Goal: Obtain resource: Download file/media

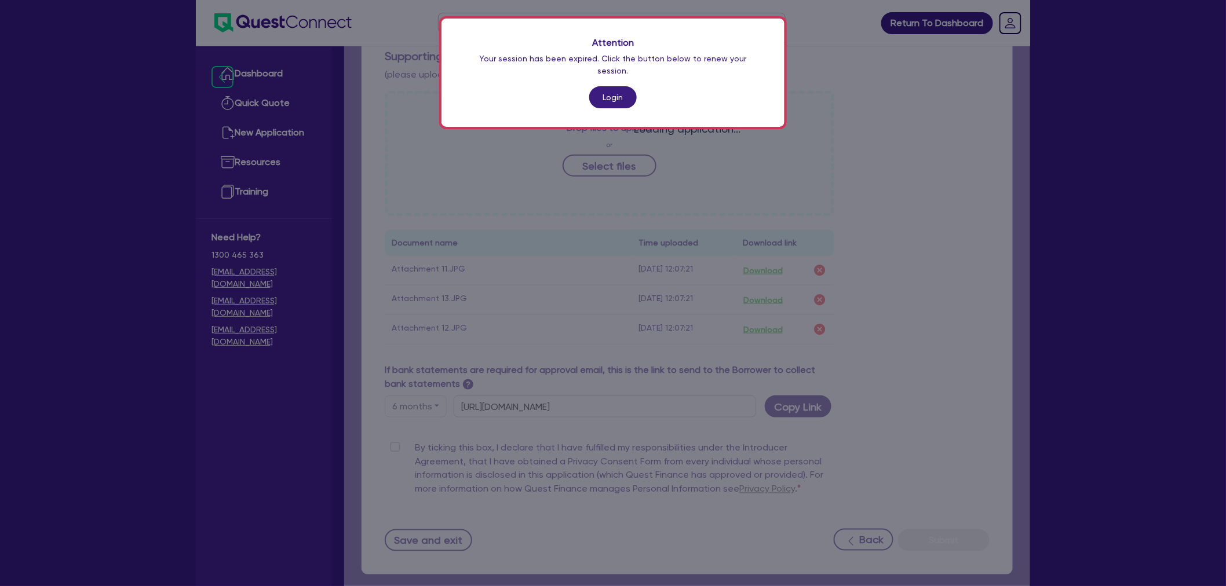
scroll to position [441, 0]
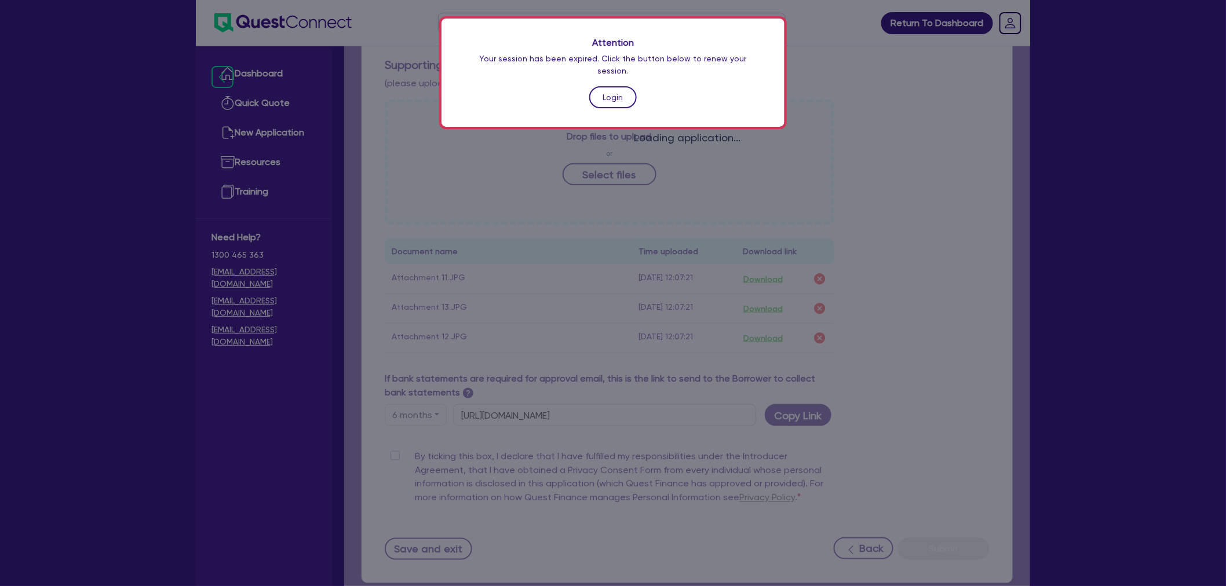
click at [608, 86] on link "Login" at bounding box center [612, 97] width 47 height 22
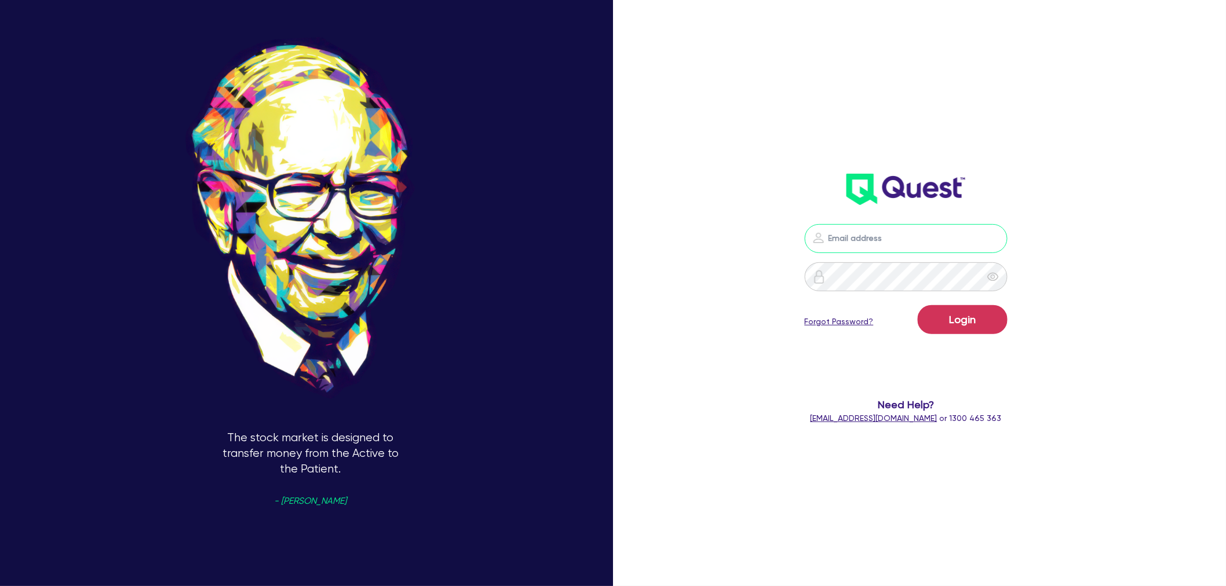
type input "[EMAIL_ADDRESS][PERSON_NAME][DOMAIN_NAME]"
click at [965, 320] on button "Login" at bounding box center [962, 319] width 90 height 29
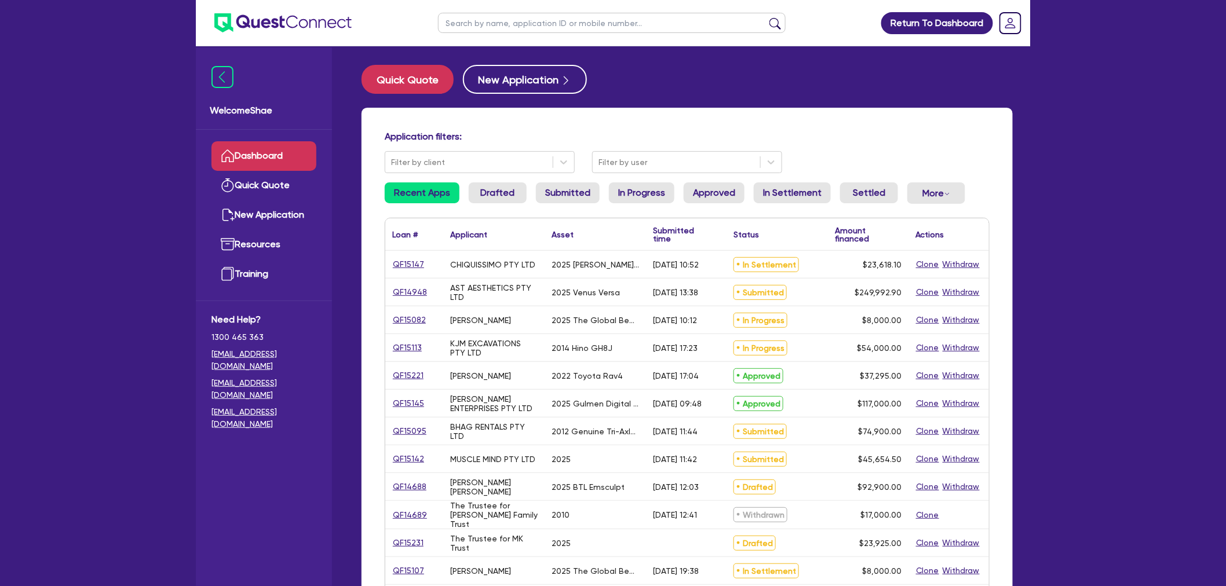
click at [528, 23] on input "text" at bounding box center [612, 23] width 348 height 20
type input "[PERSON_NAME]"
click at [766, 17] on button "submit" at bounding box center [775, 25] width 19 height 16
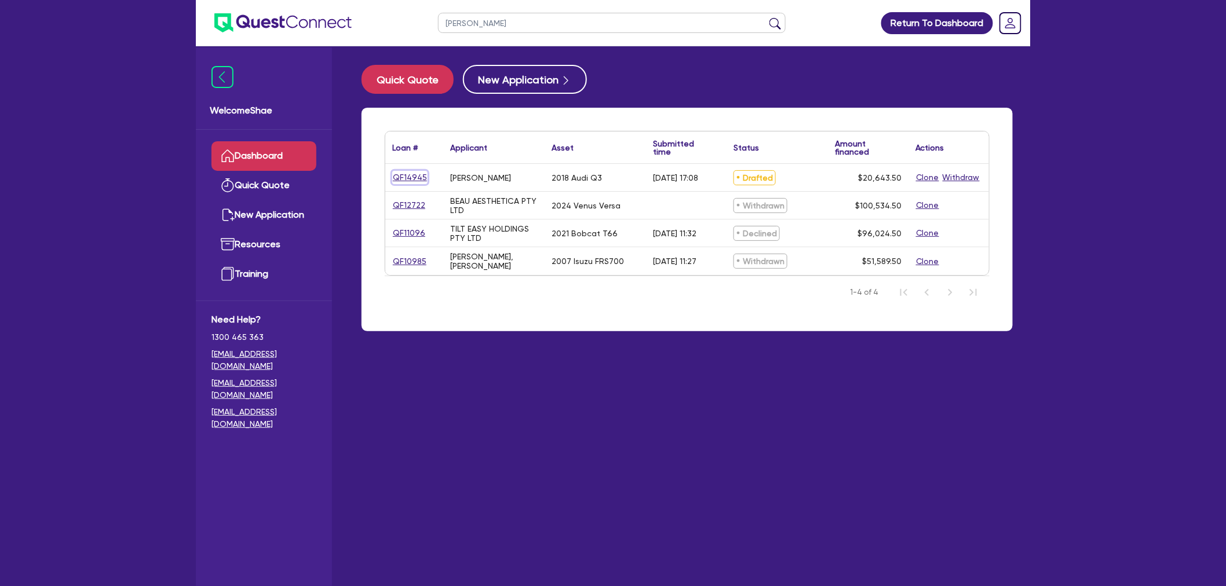
click at [406, 171] on link "QF14945" at bounding box center [409, 177] width 35 height 13
select select "CARS_AND_LIGHT_TRUCKS"
select select "PASSENGER_VEHICLES"
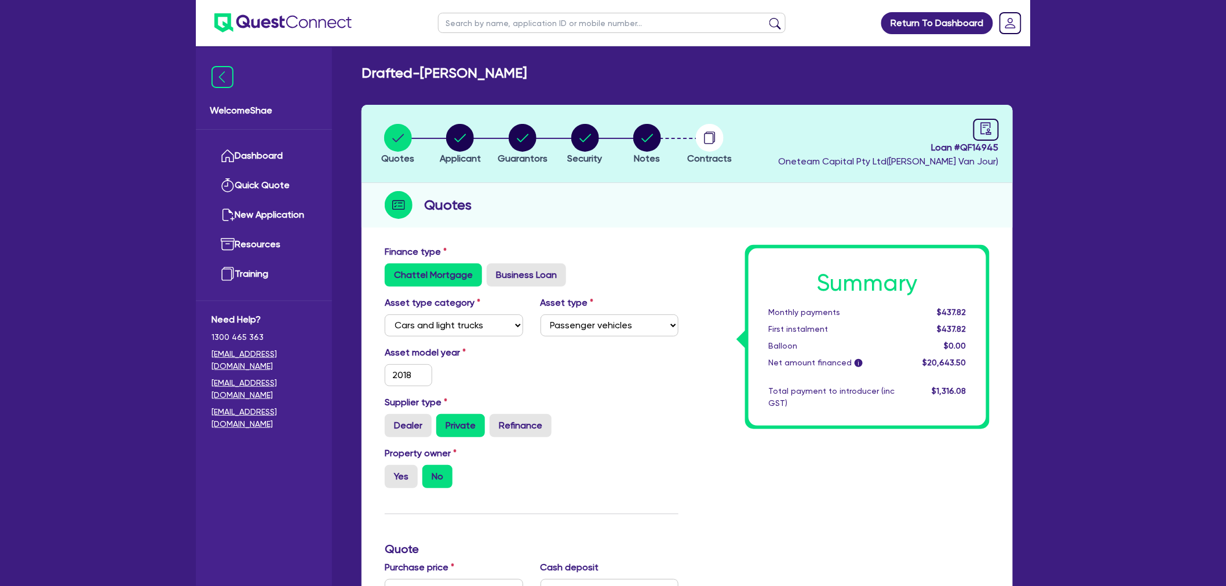
click at [974, 145] on span "Loan # QF14945" at bounding box center [888, 148] width 221 height 14
copy span "QF14945"
click at [704, 147] on circle "button" at bounding box center [710, 138] width 28 height 28
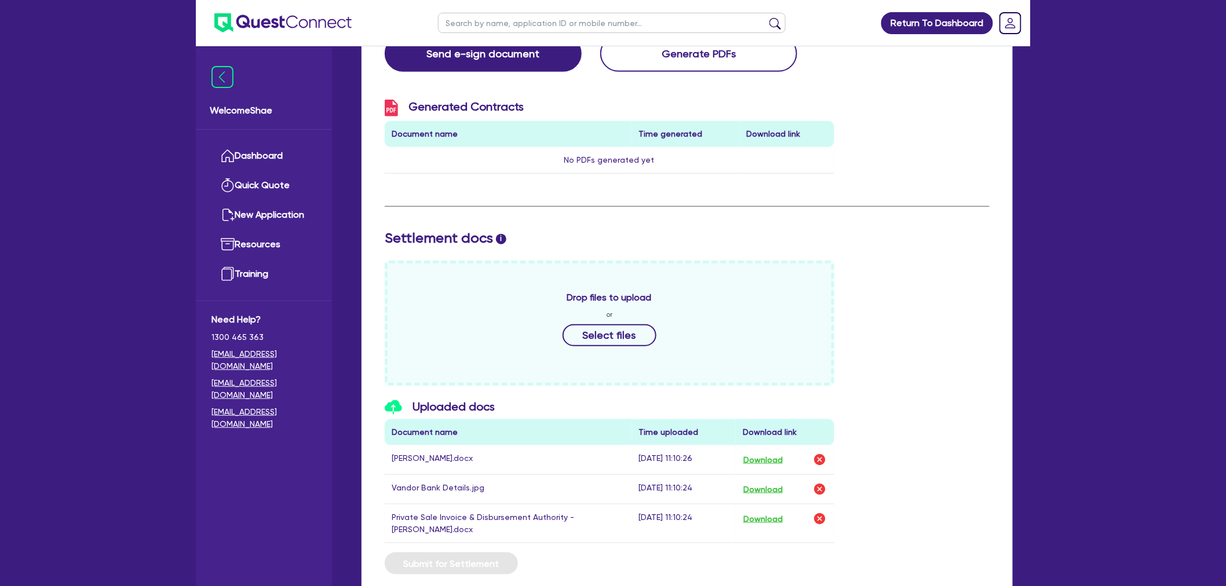
scroll to position [321, 0]
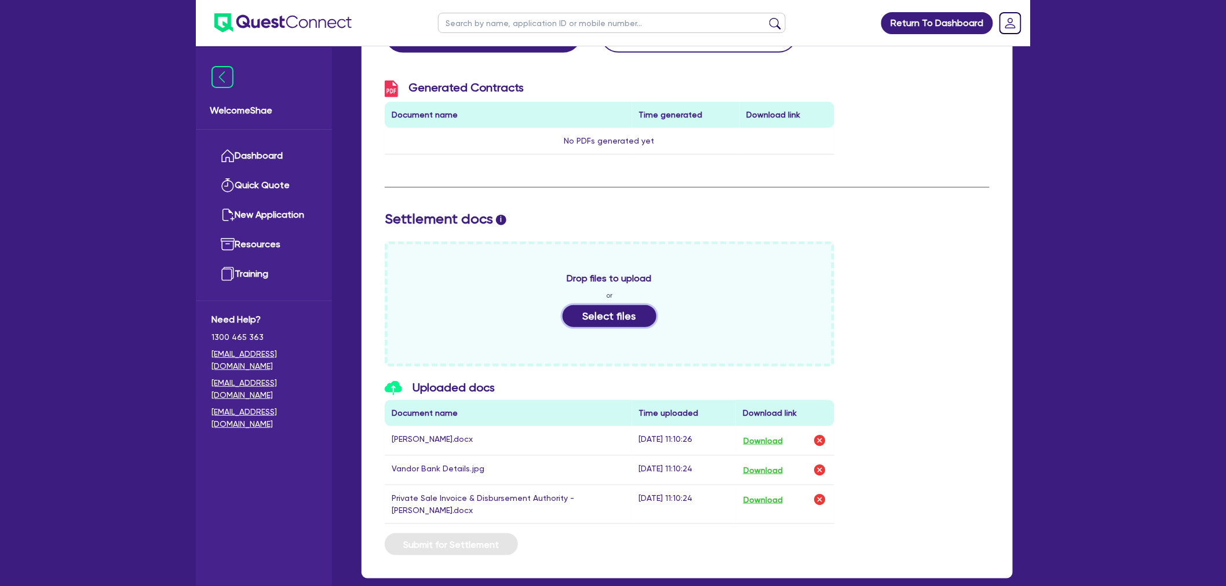
click at [616, 316] on button "Select files" at bounding box center [609, 316] width 94 height 22
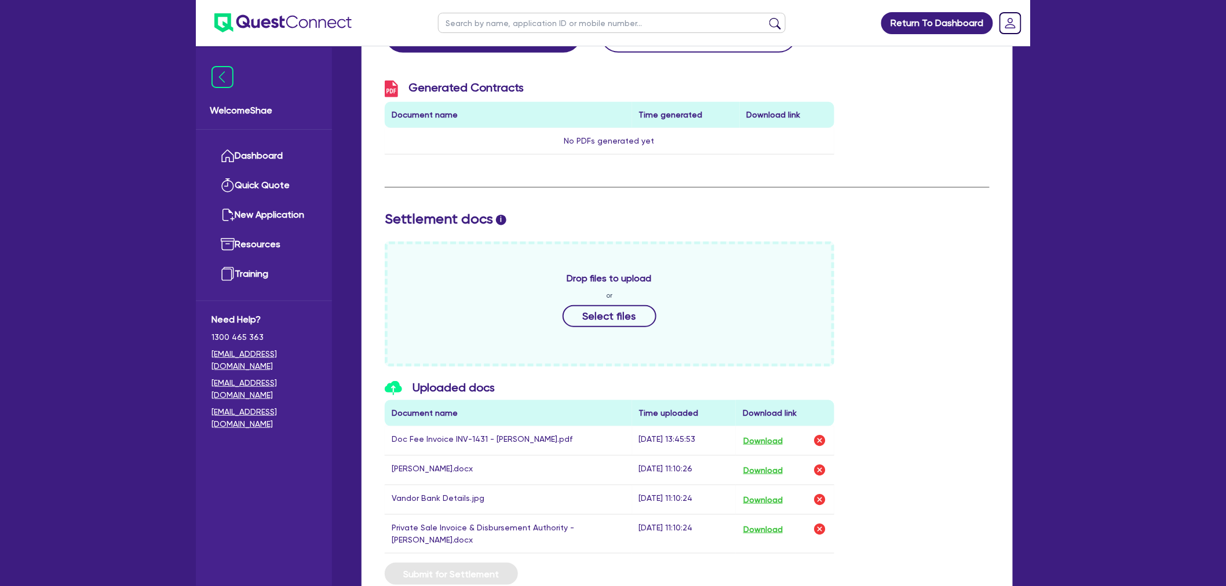
drag, startPoint x: 218, startPoint y: 557, endPoint x: 292, endPoint y: 487, distance: 102.8
click at [218, 557] on div "Welcome Shae Dashboard Quick Quote New Application Ref Company Ref Salesperson …" at bounding box center [264, 316] width 136 height 539
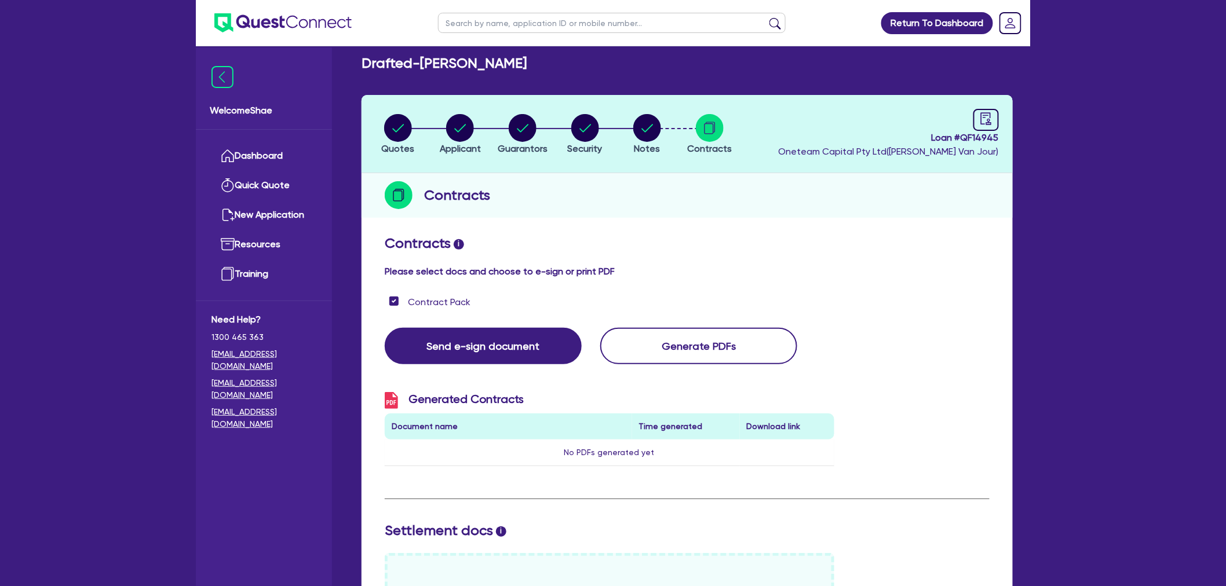
scroll to position [0, 0]
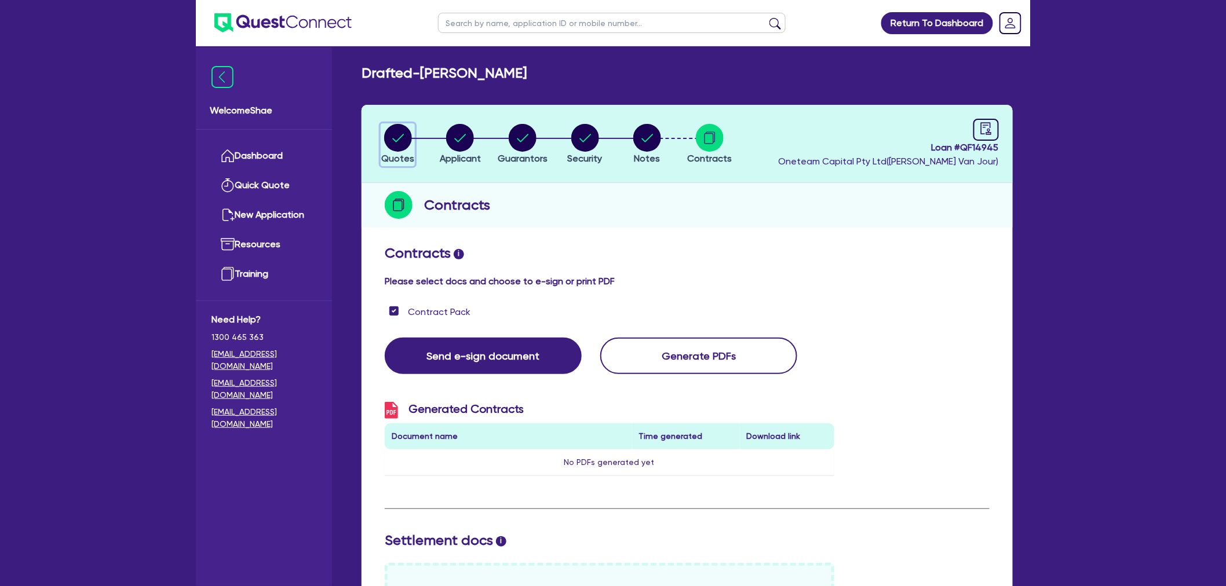
click at [384, 131] on icon "button" at bounding box center [398, 138] width 28 height 28
select select "CARS_AND_LIGHT_TRUCKS"
select select "PASSENGER_VEHICLES"
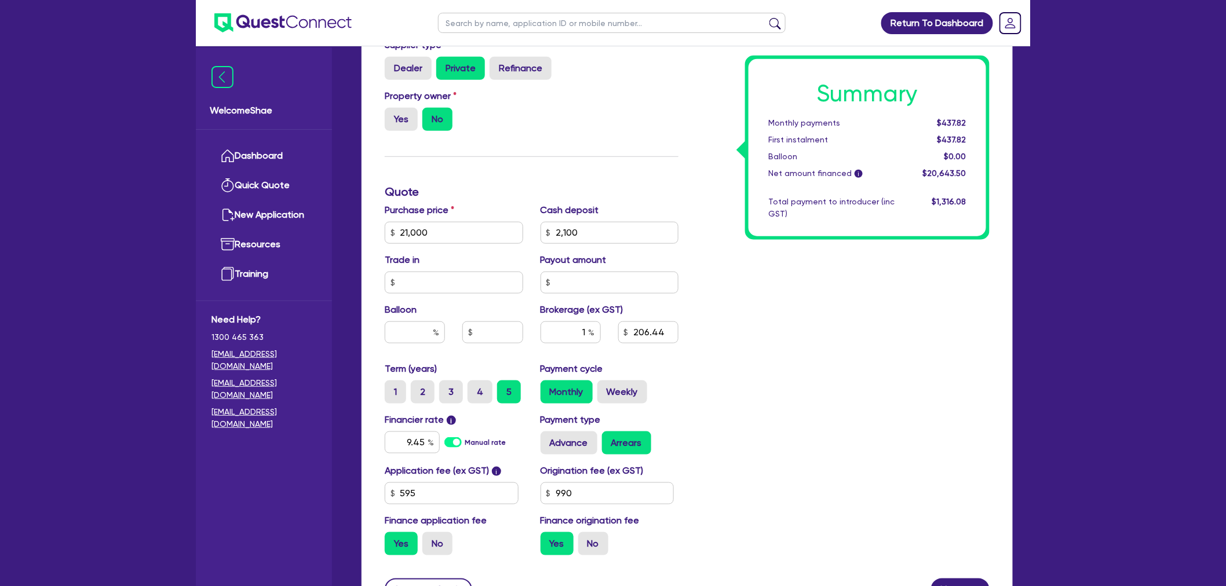
scroll to position [386, 0]
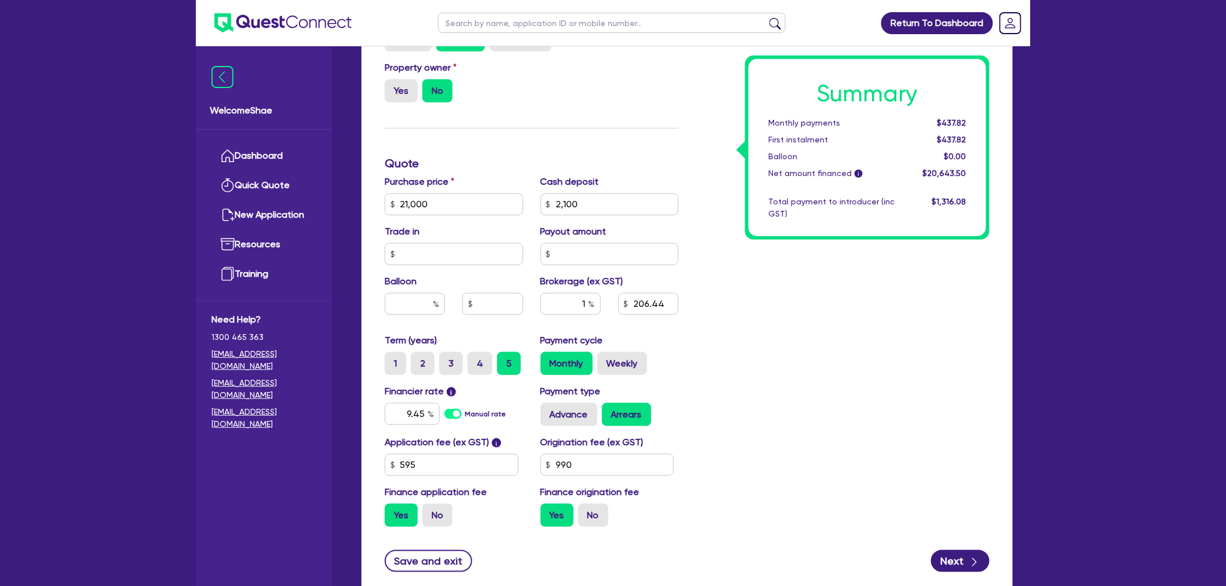
click at [481, 15] on input "text" at bounding box center [612, 23] width 348 height 20
type input "[PERSON_NAME]"
click button "submit" at bounding box center [775, 25] width 19 height 16
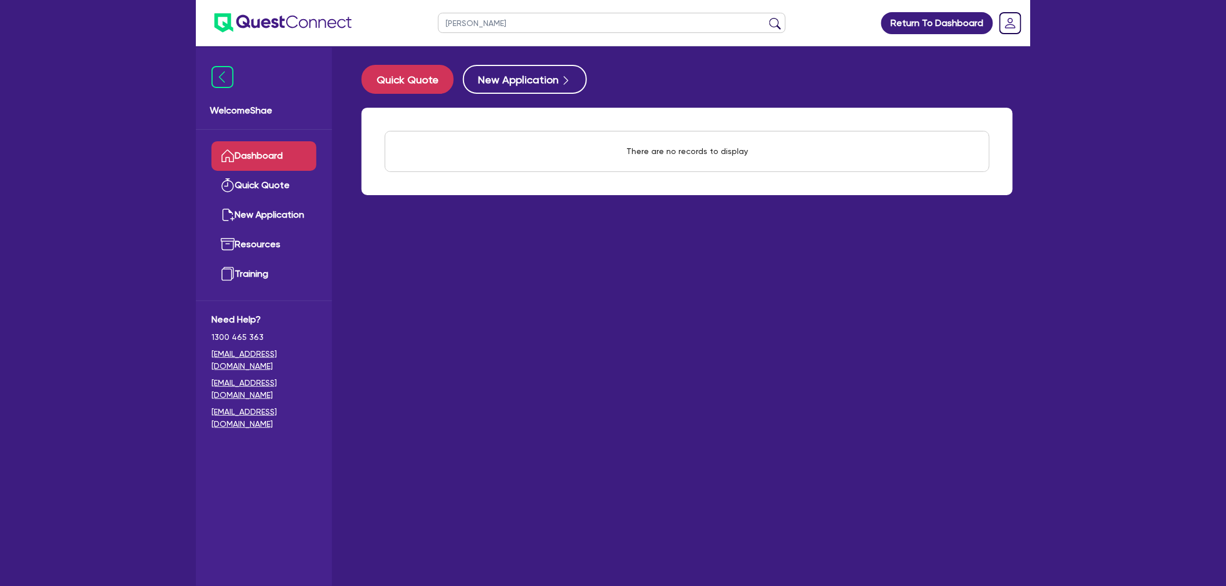
drag, startPoint x: 513, startPoint y: 25, endPoint x: 296, endPoint y: 14, distance: 217.5
click at [296, 14] on header "[PERSON_NAME] Return To Dashboard Edit Profile Logout" at bounding box center [613, 23] width 834 height 46
type input "[PERSON_NAME]"
click at [766, 17] on button "submit" at bounding box center [775, 25] width 19 height 16
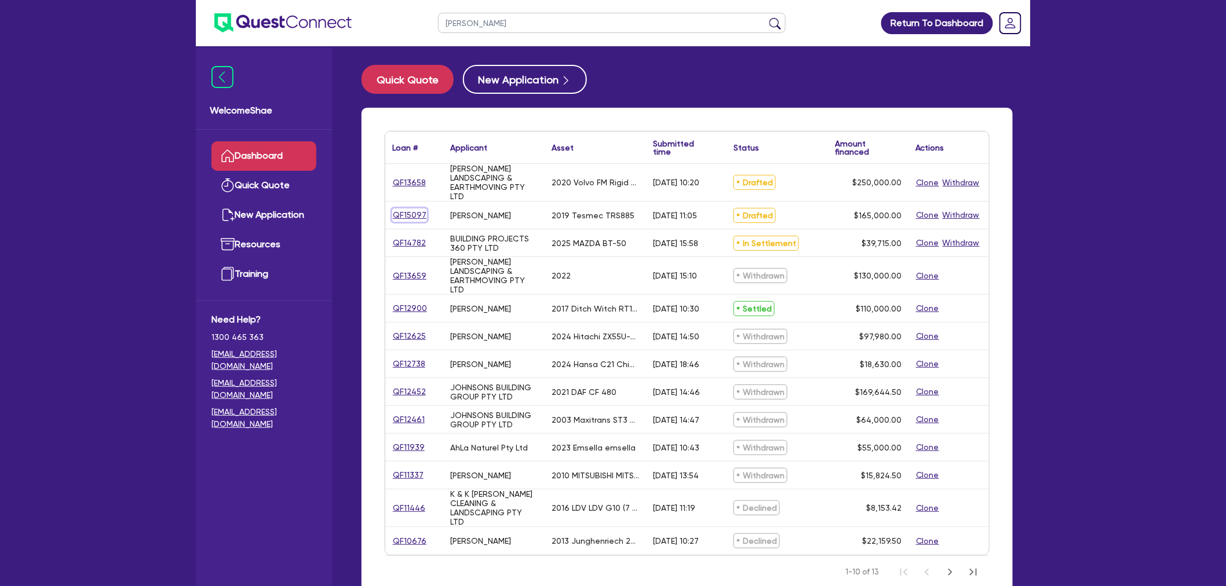
click at [416, 212] on link "QF15097" at bounding box center [409, 215] width 35 height 13
select select "PRIMARY_ASSETS"
select select "YELLOW_GOODS_AND_EXCAVATORS"
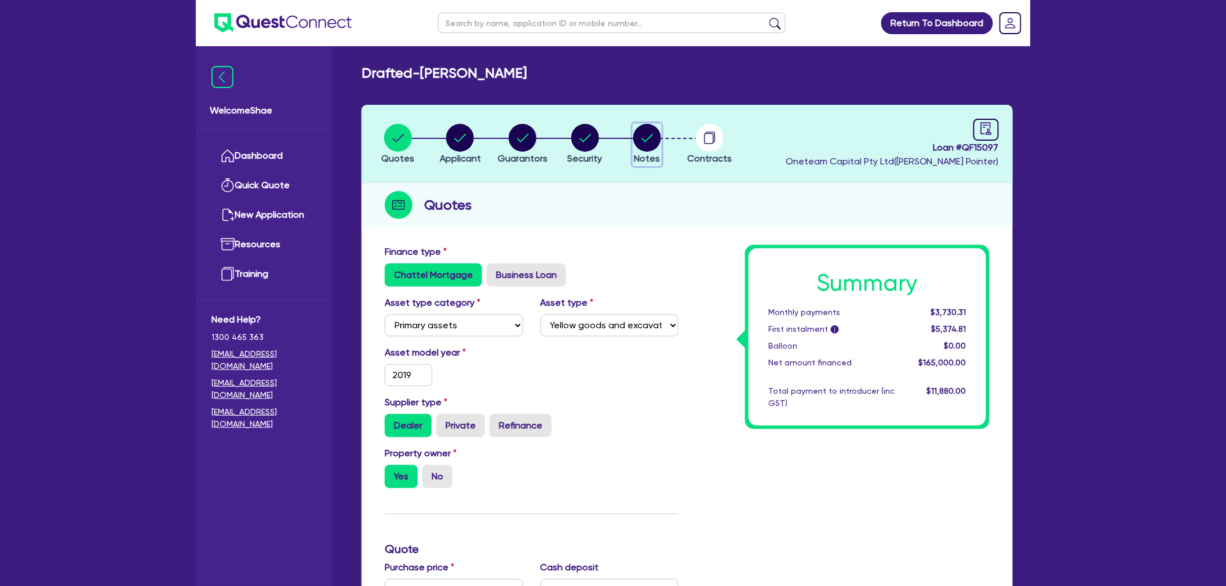
click at [640, 134] on circle "button" at bounding box center [647, 138] width 28 height 28
select select "Other"
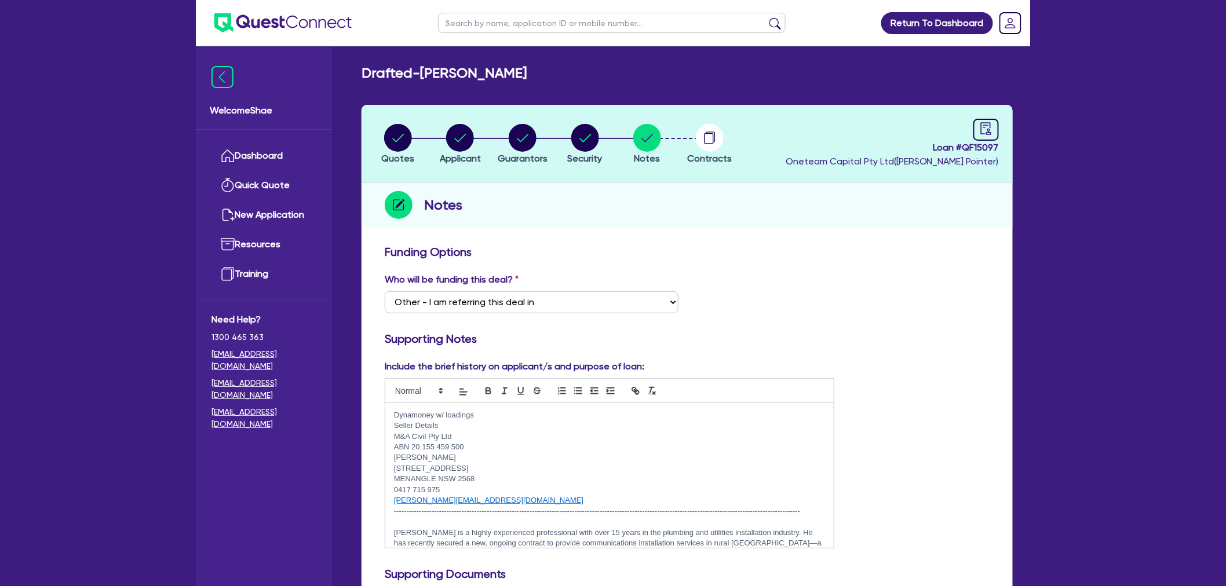
click at [472, 20] on input "text" at bounding box center [612, 23] width 348 height 20
type input "[PERSON_NAME]"
click button "submit" at bounding box center [775, 25] width 19 height 16
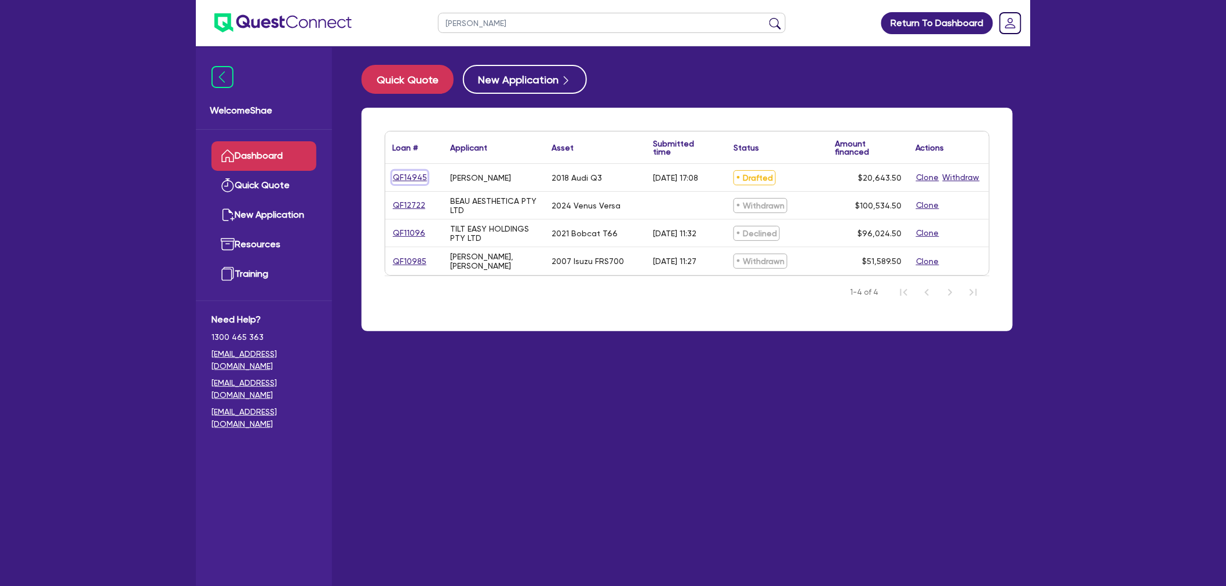
click at [396, 178] on link "QF14945" at bounding box center [409, 177] width 35 height 13
select select "CARS_AND_LIGHT_TRUCKS"
select select "PASSENGER_VEHICLES"
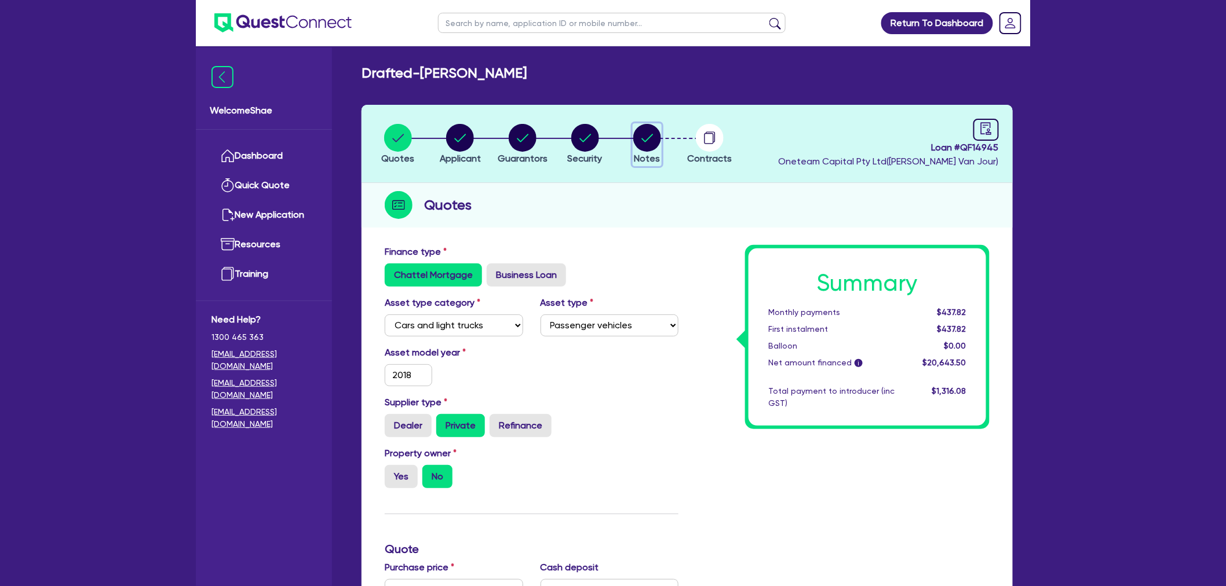
click at [658, 131] on circle "button" at bounding box center [647, 138] width 28 height 28
select select "Other"
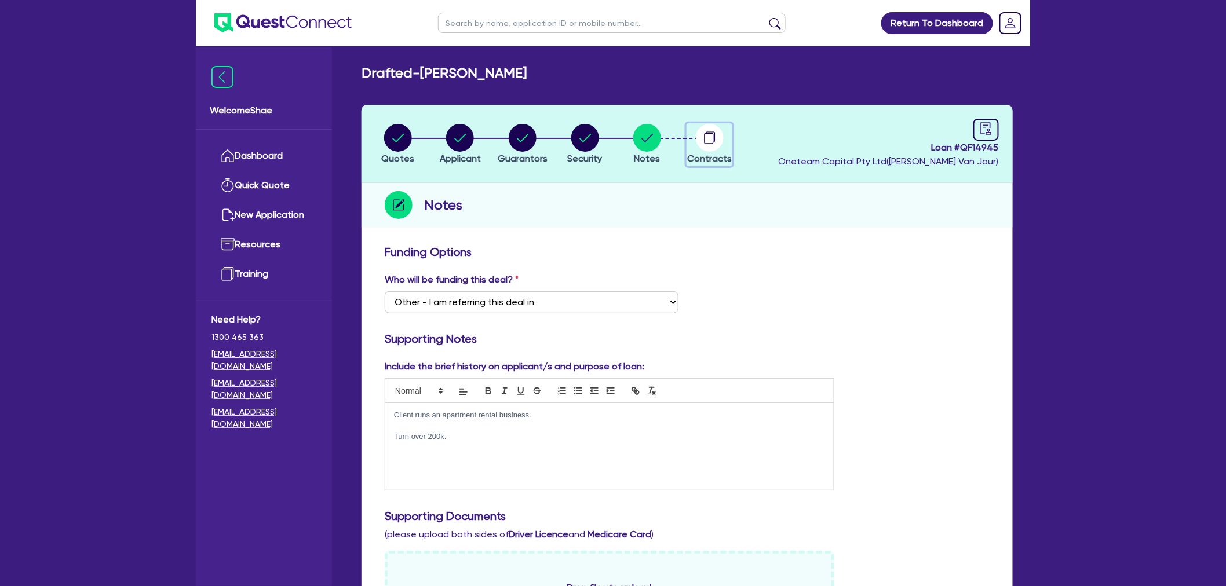
click at [703, 136] on circle "button" at bounding box center [710, 138] width 28 height 28
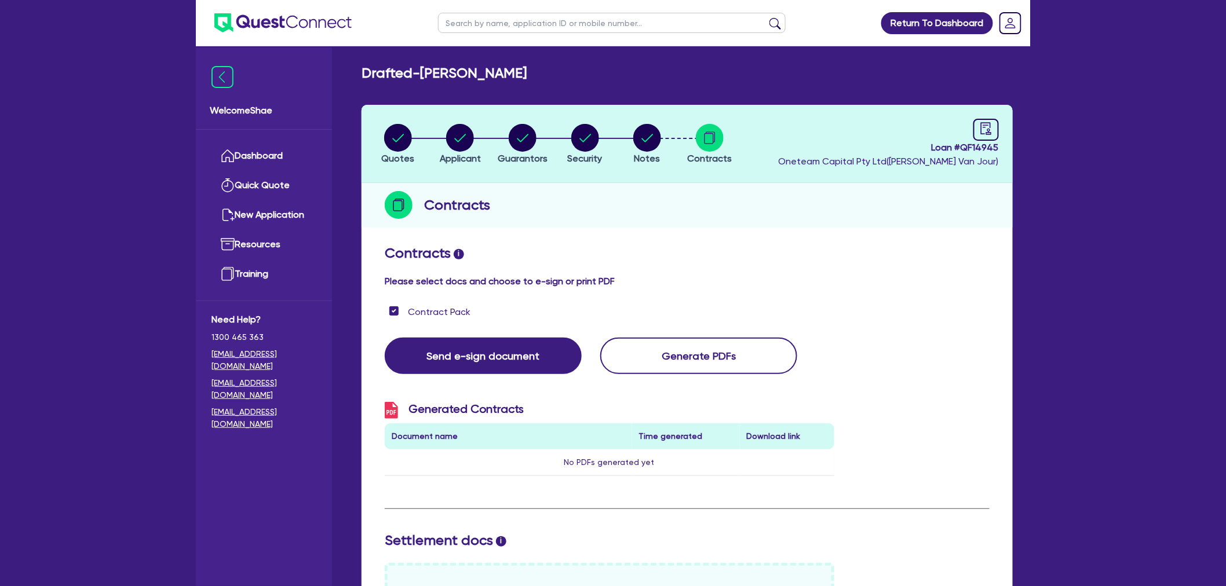
drag, startPoint x: 667, startPoint y: 127, endPoint x: 656, endPoint y: 136, distance: 13.7
click at [667, 127] on li "Notes" at bounding box center [647, 143] width 63 height 41
click at [652, 137] on circle "button" at bounding box center [647, 138] width 28 height 28
select select "Other"
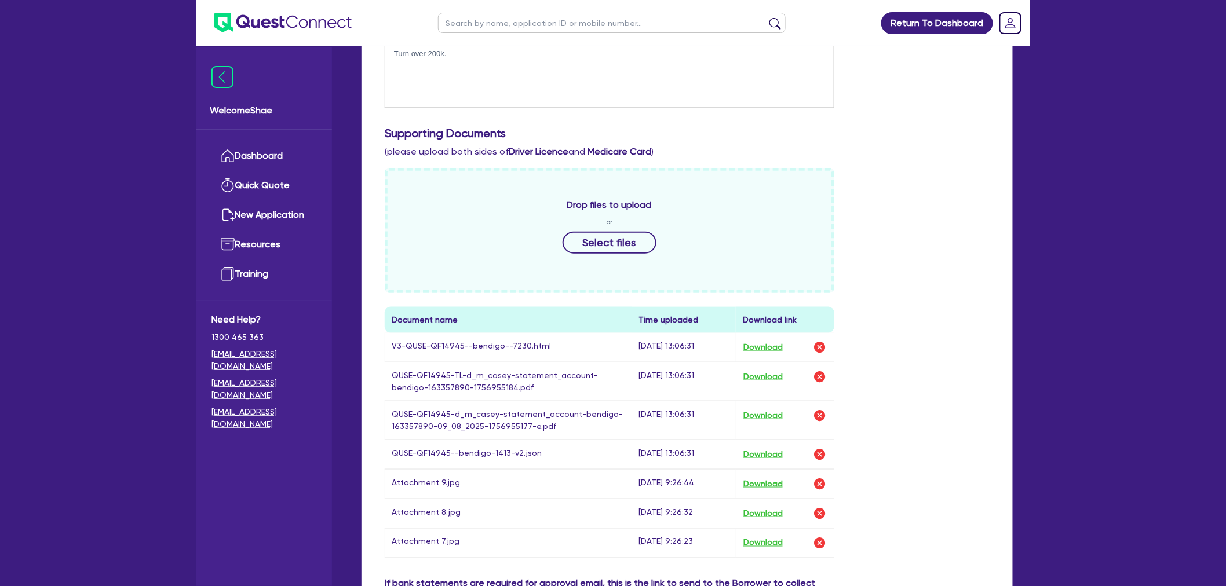
scroll to position [386, 0]
click at [496, 383] on td "QUSE-QF14945-TL-d_m_casey-statement_account-bendigo-163357890-1756955184.pdf" at bounding box center [508, 378] width 247 height 39
click at [771, 367] on button "Download" at bounding box center [763, 374] width 41 height 15
click at [771, 411] on button "Download" at bounding box center [763, 412] width 41 height 15
click at [467, 21] on input "text" at bounding box center [612, 23] width 348 height 20
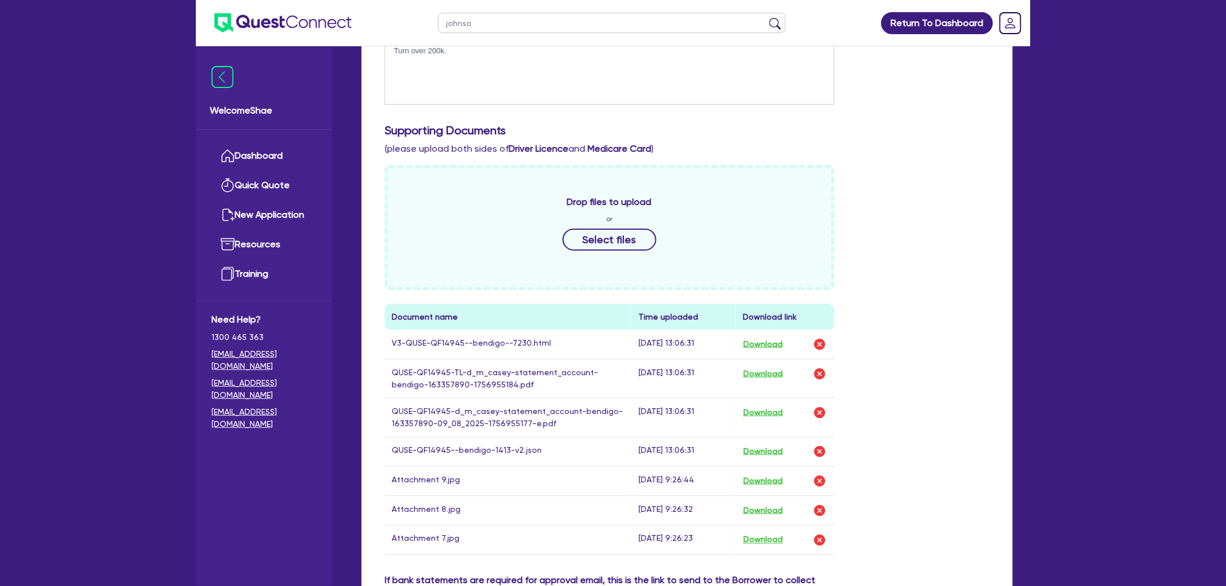
type input "[PERSON_NAME]"
click button "submit" at bounding box center [775, 25] width 19 height 16
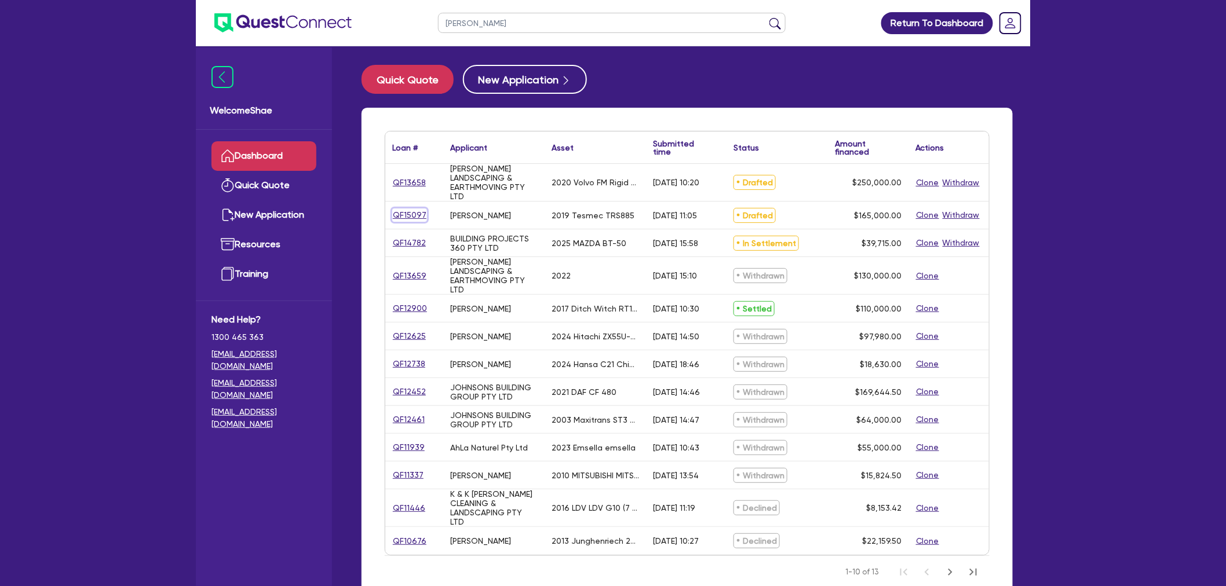
click at [409, 219] on link "QF15097" at bounding box center [409, 215] width 35 height 13
select select "PRIMARY_ASSETS"
select select "YELLOW_GOODS_AND_EXCAVATORS"
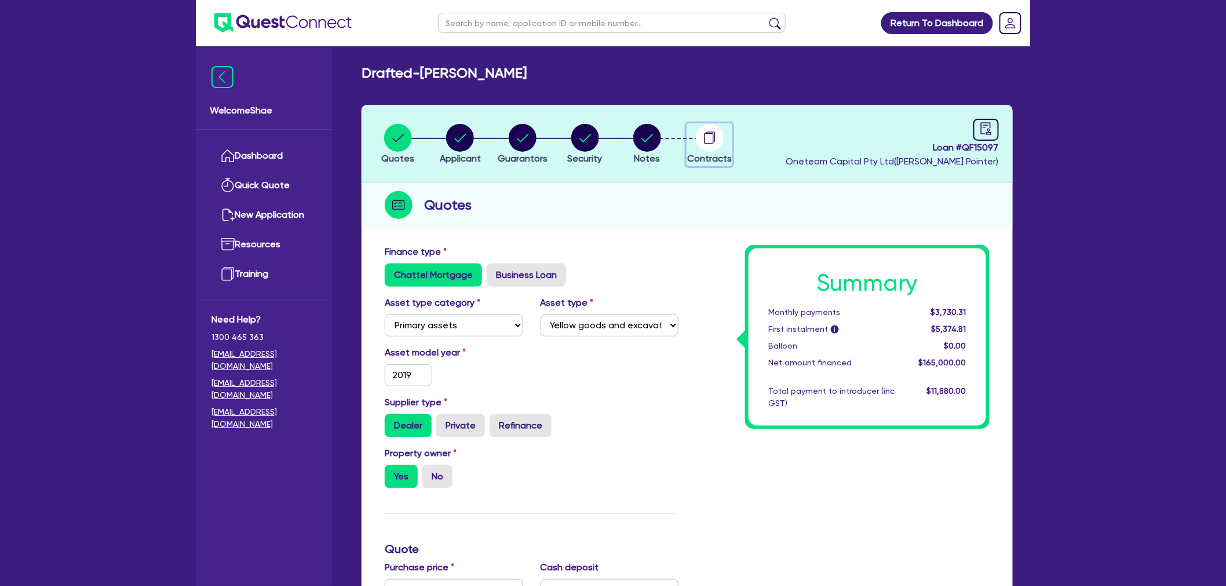
click at [696, 131] on icon "button" at bounding box center [710, 138] width 28 height 28
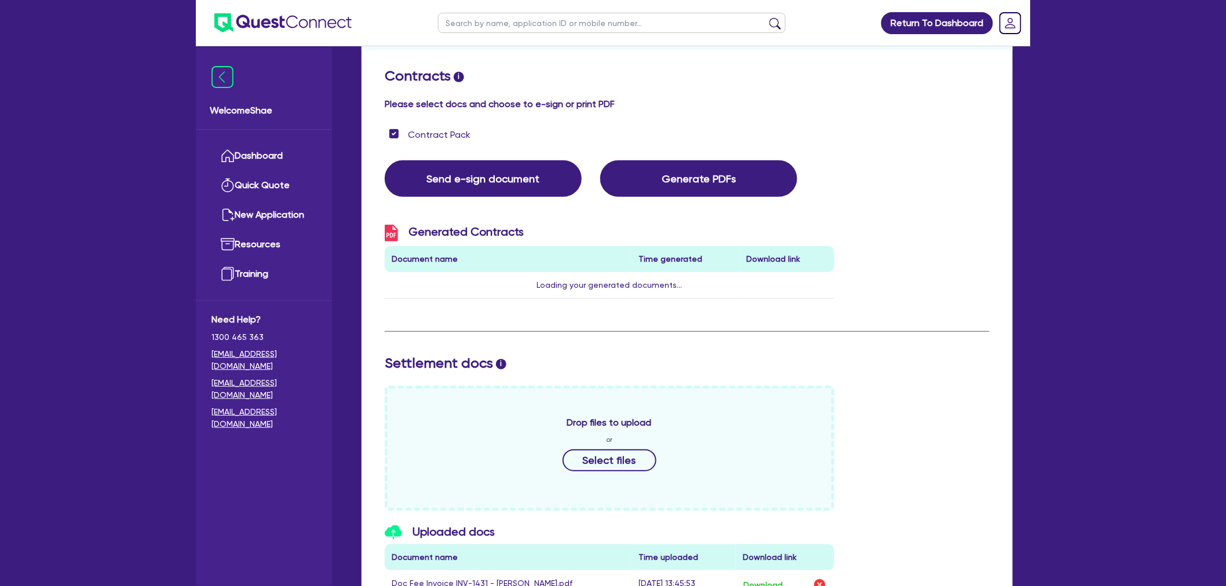
scroll to position [386, 0]
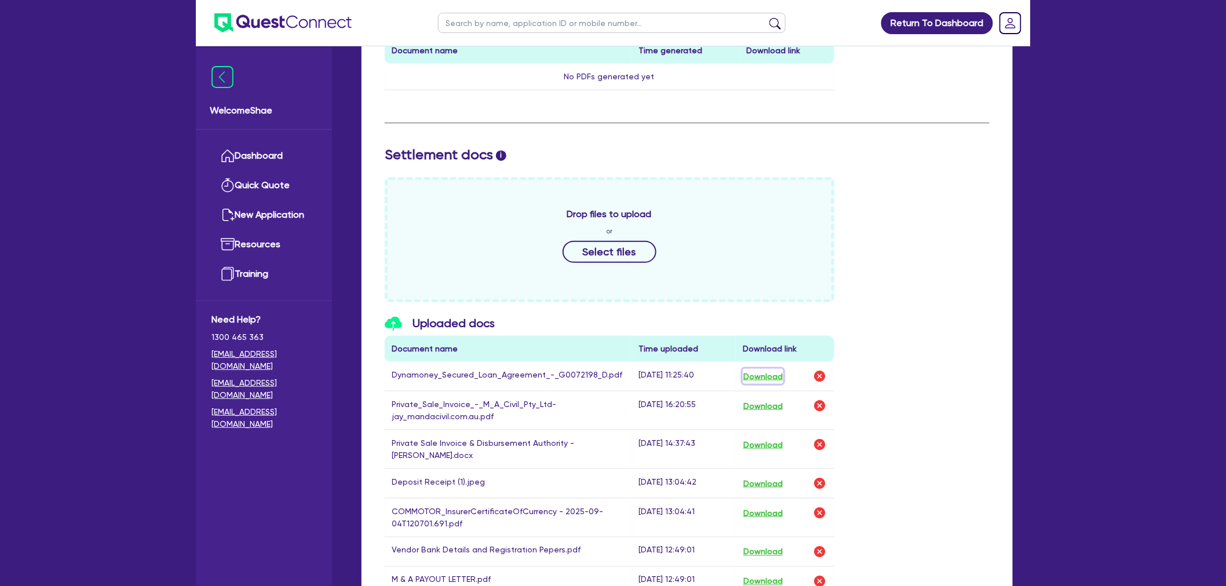
click at [761, 372] on button "Download" at bounding box center [763, 376] width 41 height 15
